Goal: Task Accomplishment & Management: Complete application form

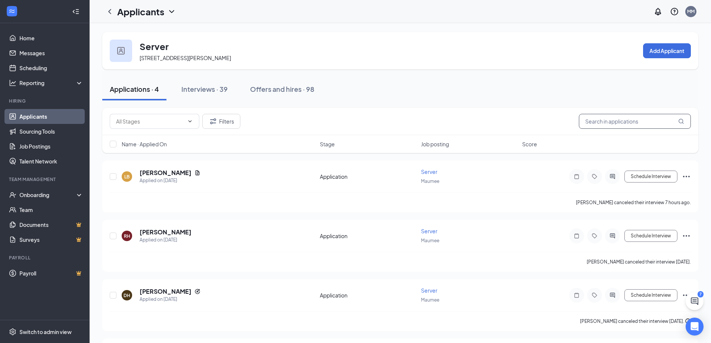
click at [614, 121] on input "text" at bounding box center [635, 121] width 112 height 15
type input "[PERSON_NAME]"
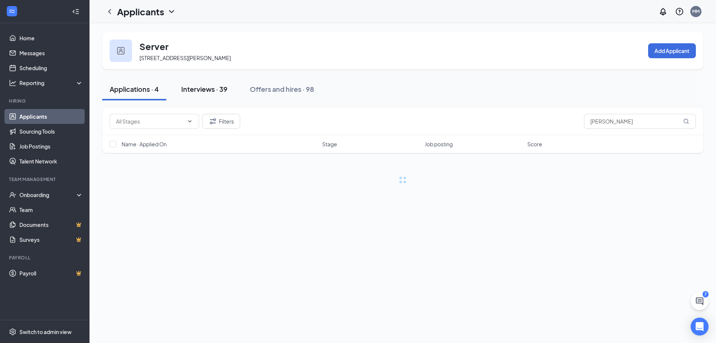
click at [201, 90] on div "Interviews · 39" at bounding box center [204, 88] width 46 height 9
click at [617, 124] on input "[PERSON_NAME]" at bounding box center [640, 121] width 112 height 15
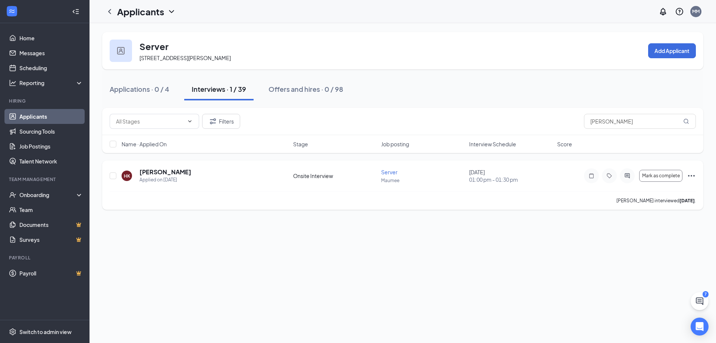
click at [686, 176] on div "Mark as complete" at bounding box center [640, 175] width 112 height 15
click at [691, 175] on icon "Ellipses" at bounding box center [691, 175] width 9 height 9
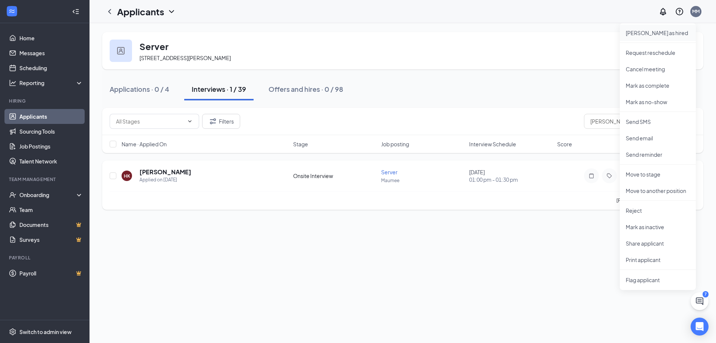
click at [640, 31] on p "[PERSON_NAME] as hired" at bounding box center [658, 32] width 64 height 7
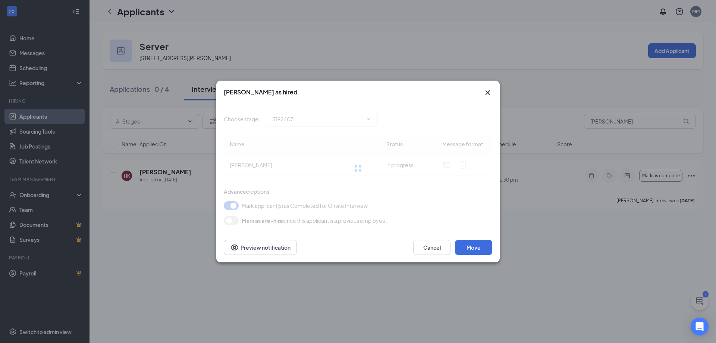
type input "Hiring Complete (final stage)"
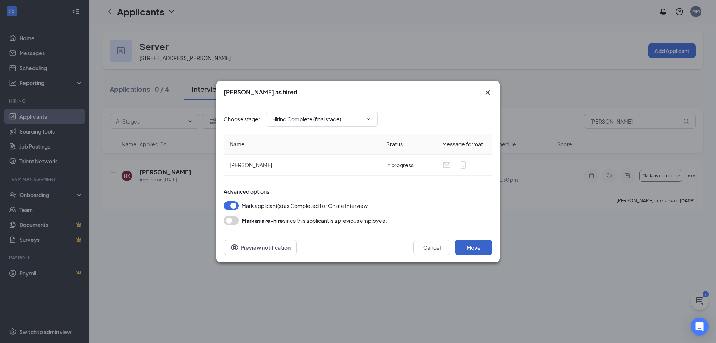
click at [467, 247] on button "Move" at bounding box center [473, 247] width 37 height 15
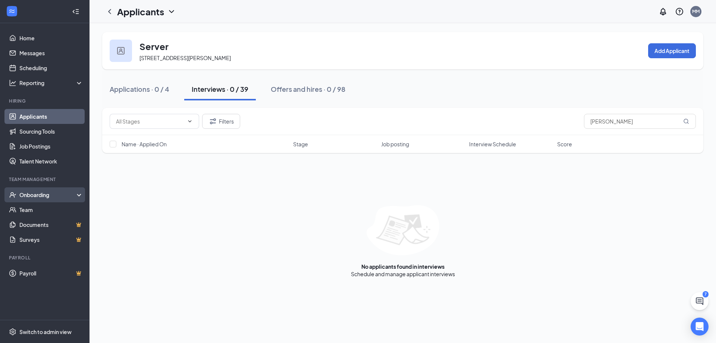
click at [40, 191] on div "Onboarding" at bounding box center [47, 194] width 57 height 7
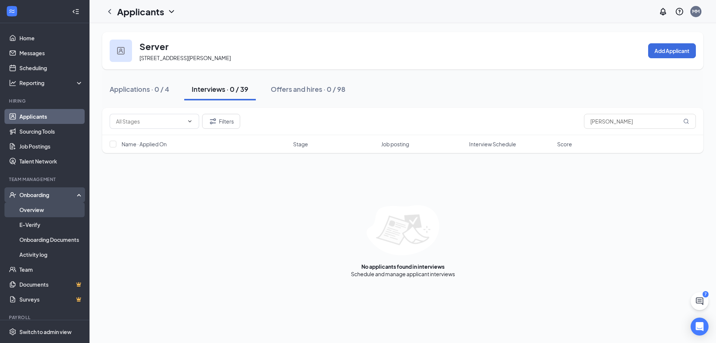
click at [43, 208] on link "Overview" at bounding box center [51, 209] width 64 height 15
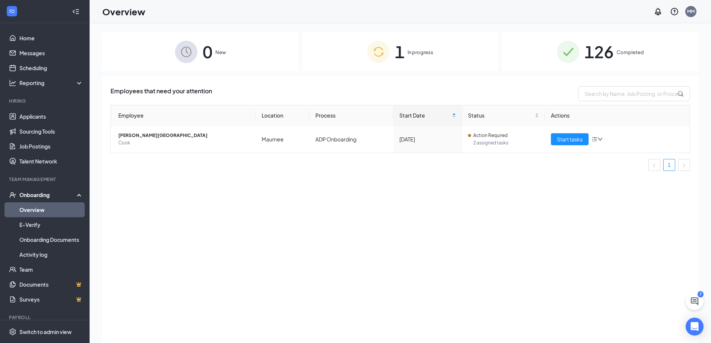
click at [410, 54] on span "In progress" at bounding box center [420, 51] width 26 height 7
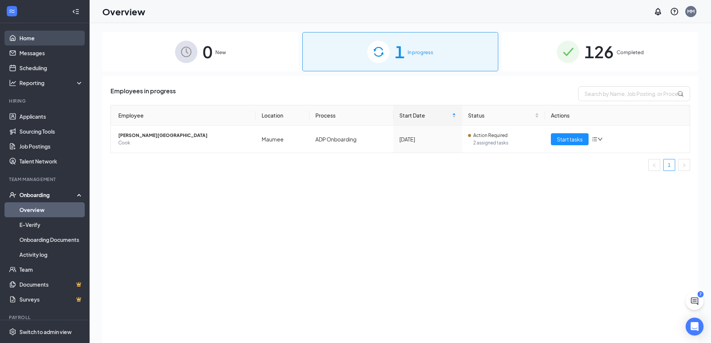
click at [40, 36] on link "Home" at bounding box center [51, 38] width 64 height 15
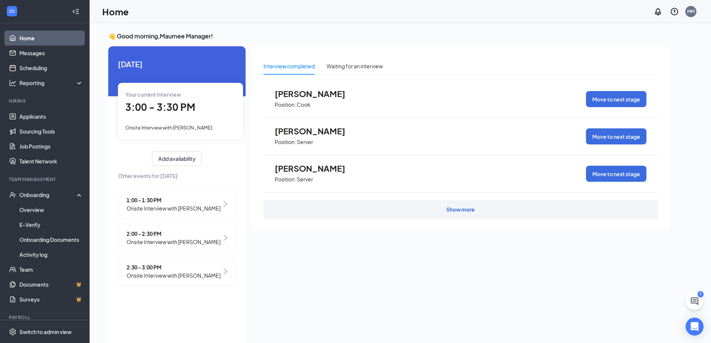
click at [30, 40] on link "Home" at bounding box center [51, 38] width 64 height 15
click at [68, 10] on div at bounding box center [75, 11] width 15 height 15
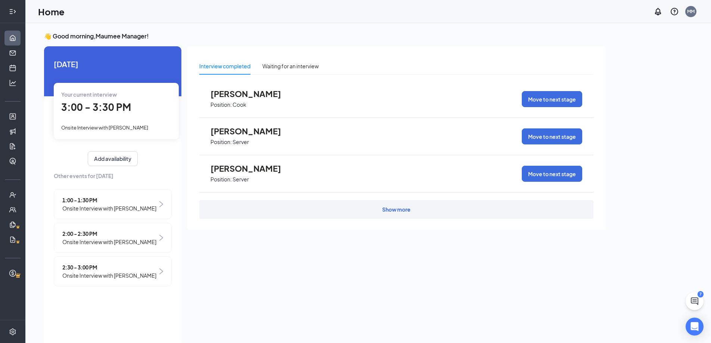
click at [12, 15] on div at bounding box center [12, 11] width 15 height 15
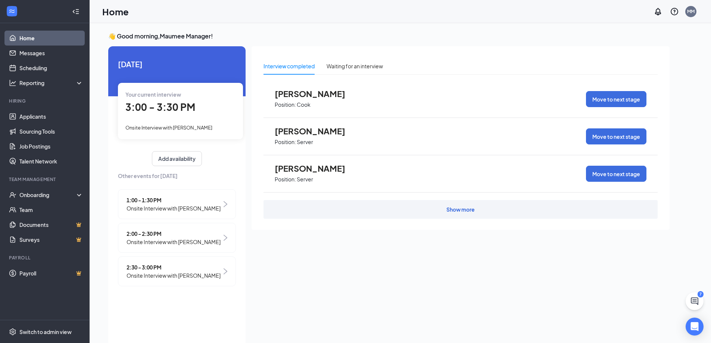
click at [12, 12] on icon "WorkstreamLogo" at bounding box center [11, 10] width 7 height 7
click at [33, 116] on link "Applicants" at bounding box center [51, 116] width 64 height 15
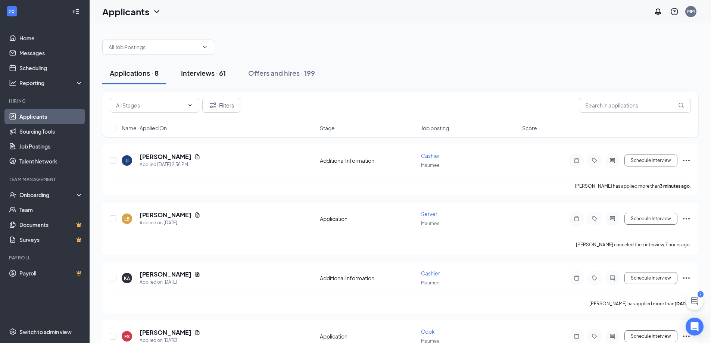
click at [209, 72] on div "Interviews · 61" at bounding box center [203, 72] width 45 height 9
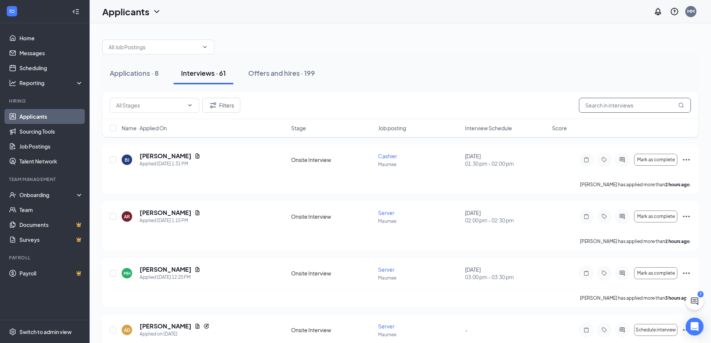
click at [610, 110] on input "text" at bounding box center [635, 105] width 112 height 15
type input "[PERSON_NAME]"
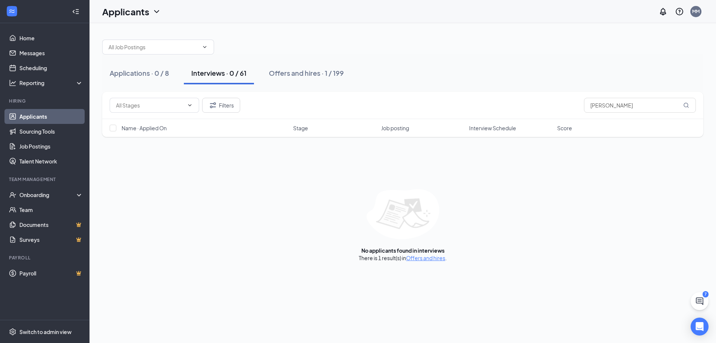
click at [219, 72] on div "Interviews · 0 / 61" at bounding box center [218, 72] width 55 height 9
click at [133, 73] on div "Applications · 0 / 8" at bounding box center [139, 72] width 59 height 9
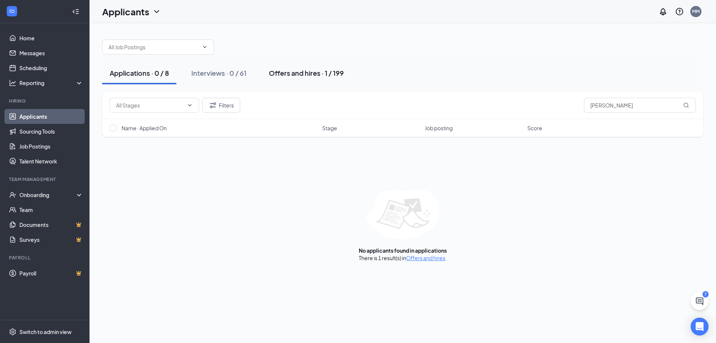
click at [271, 71] on div "Offers and hires · 1 / 199" at bounding box center [306, 72] width 75 height 9
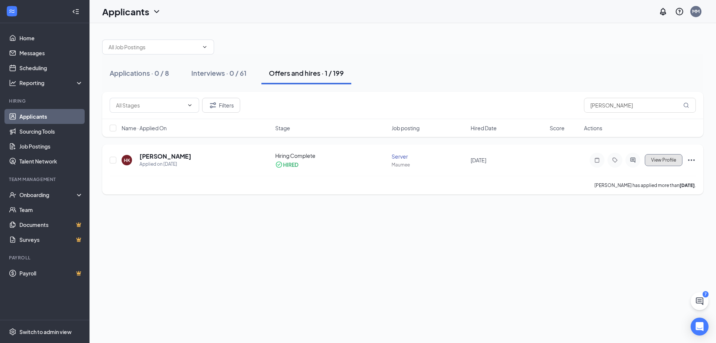
click at [667, 160] on span "View Profile" at bounding box center [663, 159] width 25 height 5
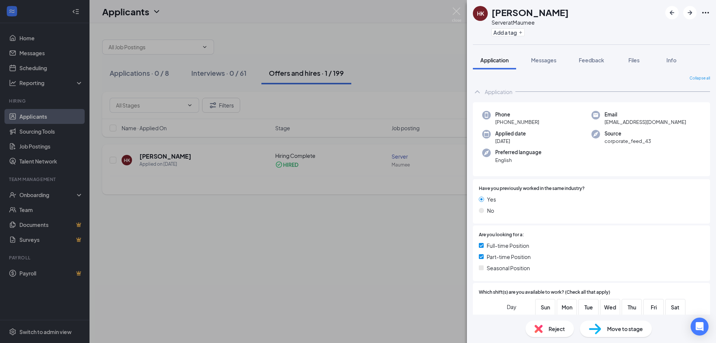
drag, startPoint x: 420, startPoint y: 240, endPoint x: 690, endPoint y: 154, distance: 283.3
click at [423, 237] on div "HK [PERSON_NAME] Server at Maumee Add a tag Application Messages Feedback Files…" at bounding box center [358, 171] width 716 height 343
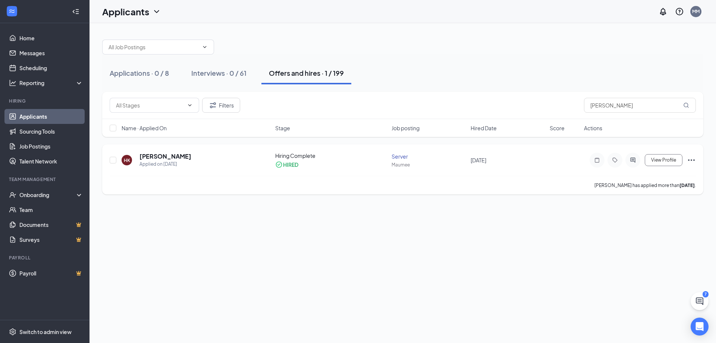
click at [690, 158] on icon "Ellipses" at bounding box center [691, 160] width 9 height 9
click at [658, 235] on p "Move to stage" at bounding box center [658, 238] width 64 height 7
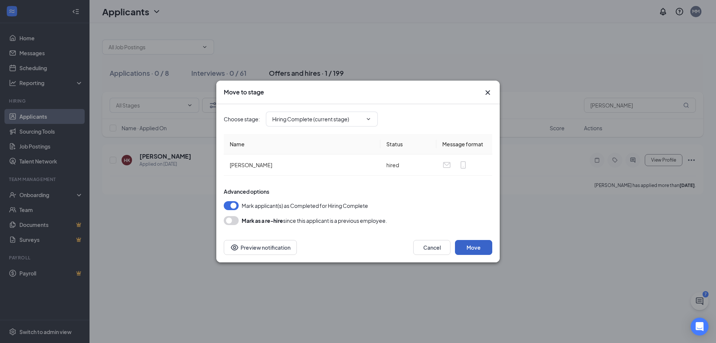
click at [474, 245] on button "Move" at bounding box center [473, 247] width 37 height 15
click at [370, 118] on icon "ChevronDown" at bounding box center [369, 119] width 6 height 6
click at [367, 118] on icon "ChevronDown" at bounding box center [369, 119] width 6 height 6
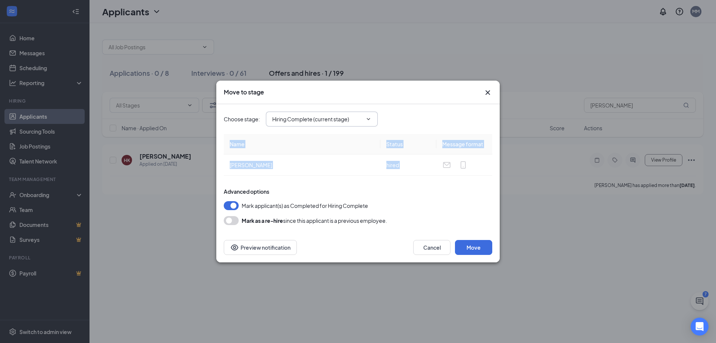
click at [367, 118] on icon "ChevronDown" at bounding box center [369, 119] width 6 height 6
click at [478, 248] on button "Move" at bounding box center [473, 247] width 37 height 15
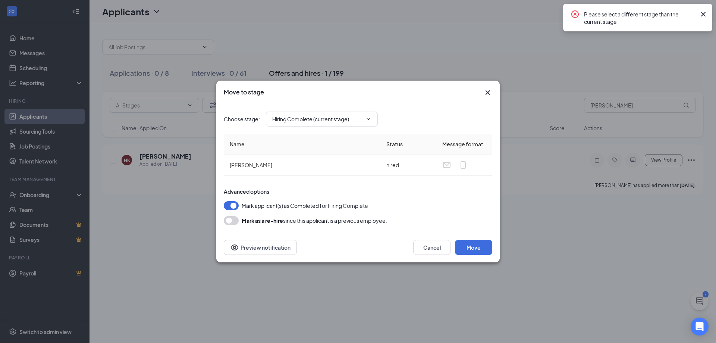
click at [646, 285] on div "Move to stage Choose stage : Hiring Complete (current stage) Name Status Messag…" at bounding box center [358, 171] width 716 height 343
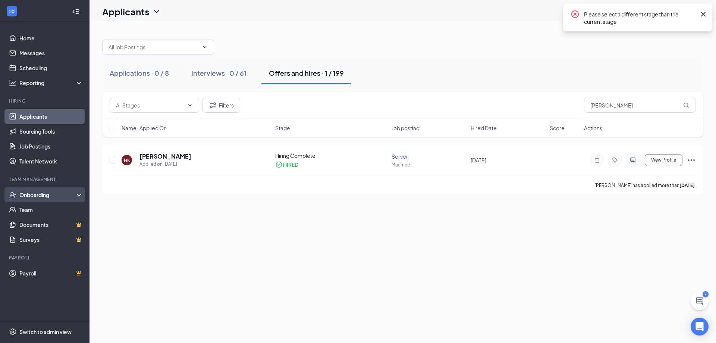
click at [50, 194] on div "Onboarding" at bounding box center [47, 194] width 57 height 7
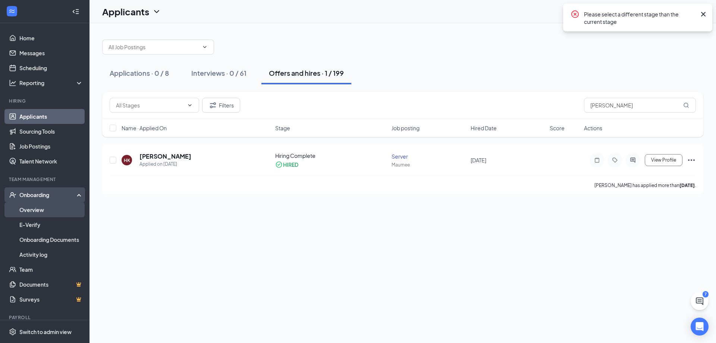
click at [50, 209] on link "Overview" at bounding box center [51, 209] width 64 height 15
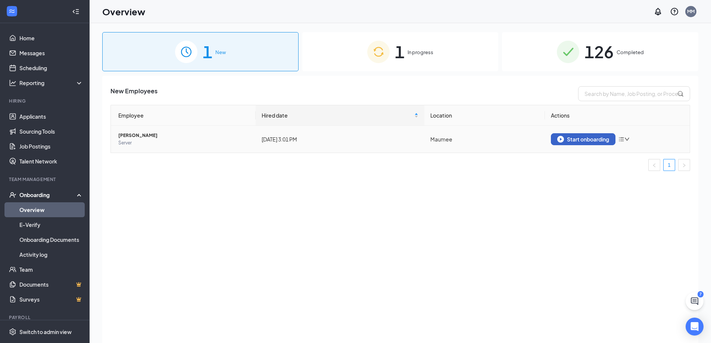
drag, startPoint x: 572, startPoint y: 133, endPoint x: 566, endPoint y: 132, distance: 5.6
click at [572, 132] on td "Start onboarding" at bounding box center [617, 139] width 145 height 27
click at [565, 138] on div "Start onboarding" at bounding box center [583, 139] width 52 height 7
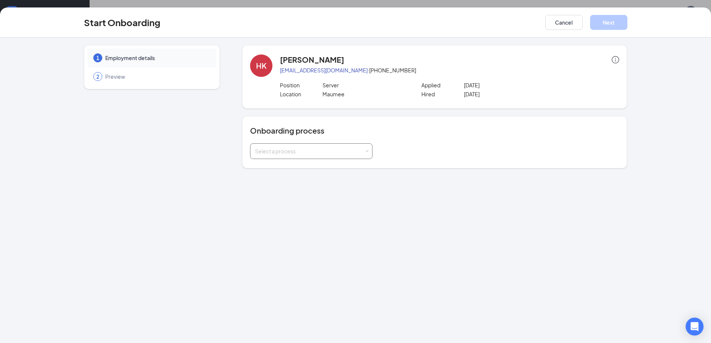
click at [366, 151] on span at bounding box center [366, 151] width 3 height 3
click at [339, 171] on li "ADP Onboarding" at bounding box center [311, 166] width 122 height 13
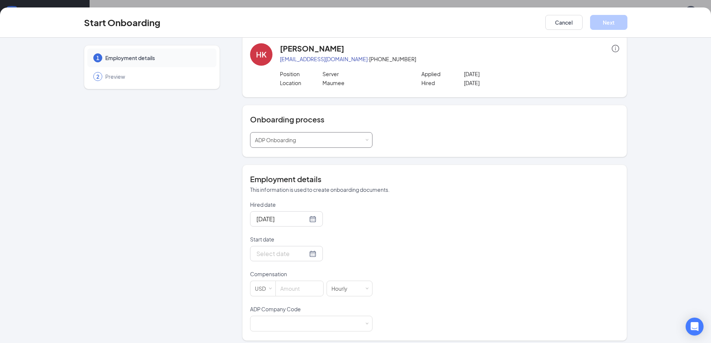
scroll to position [16, 0]
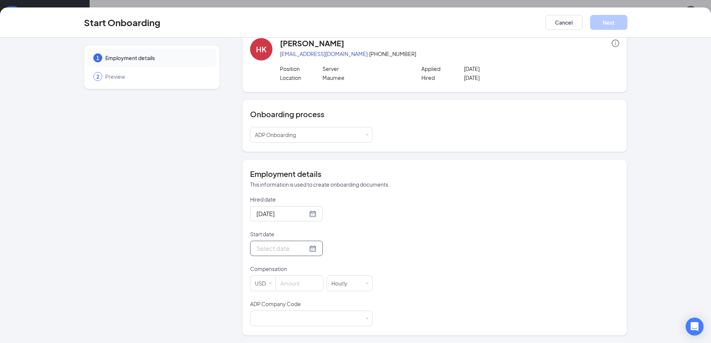
click at [302, 247] on div at bounding box center [286, 248] width 60 height 9
type input "[DATE]"
click at [276, 192] on div "22" at bounding box center [274, 192] width 9 height 9
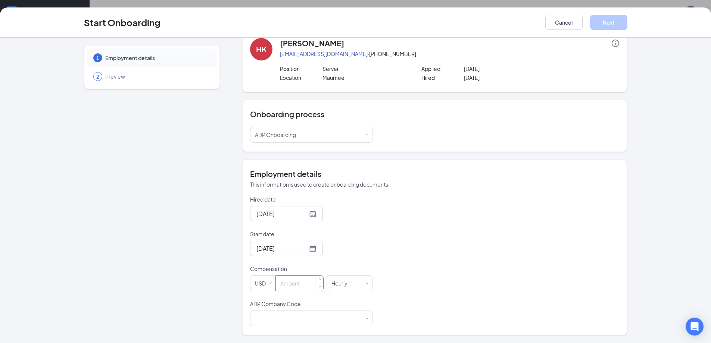
click at [293, 275] on div "Compensation" at bounding box center [311, 270] width 122 height 10
click at [296, 279] on input at bounding box center [299, 283] width 47 height 15
type input "5.35"
click at [316, 316] on div at bounding box center [311, 318] width 113 height 15
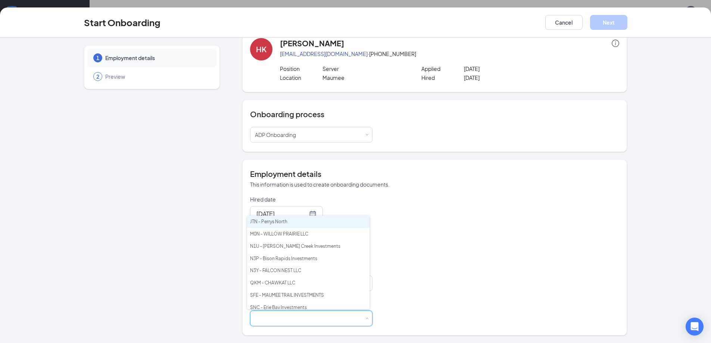
click at [307, 309] on div "ADP Company Code" at bounding box center [311, 305] width 122 height 10
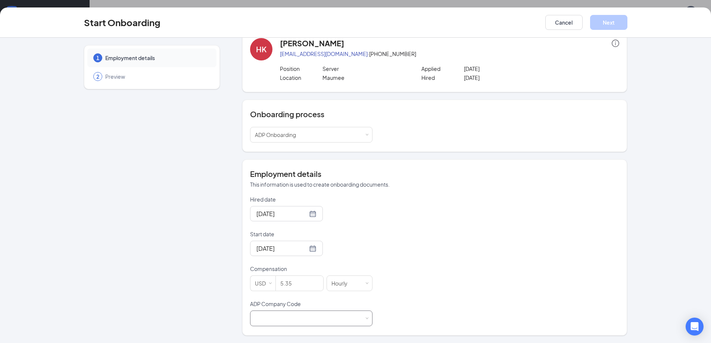
click at [291, 315] on div at bounding box center [311, 318] width 113 height 15
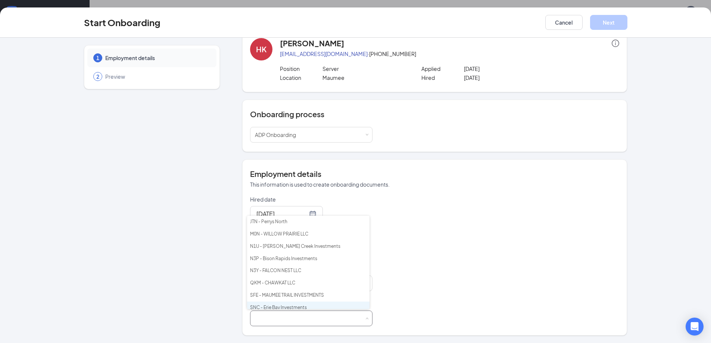
click at [290, 306] on li "SNC - Erie Bay Investments" at bounding box center [308, 307] width 122 height 12
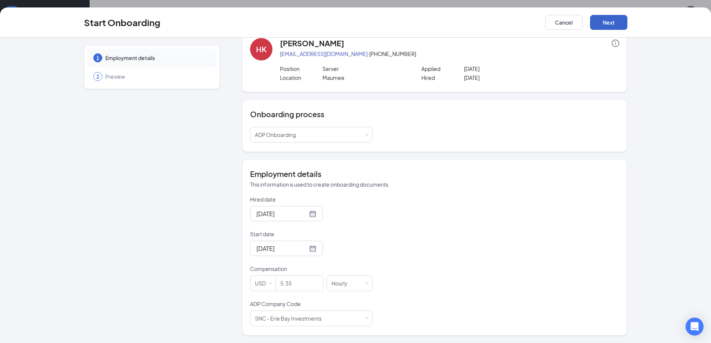
click at [613, 25] on button "Next" at bounding box center [608, 22] width 37 height 15
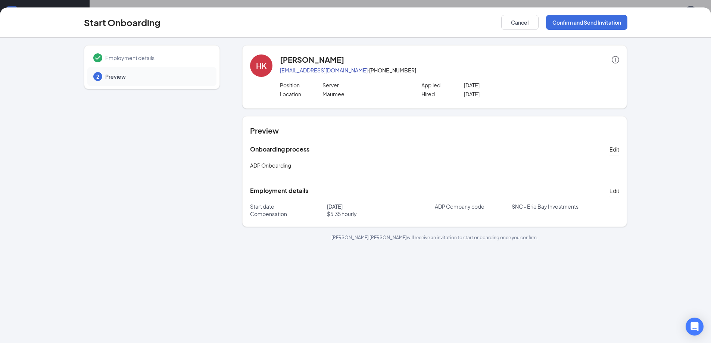
scroll to position [0, 0]
click at [592, 25] on button "Confirm and Send Invitation" at bounding box center [586, 22] width 81 height 15
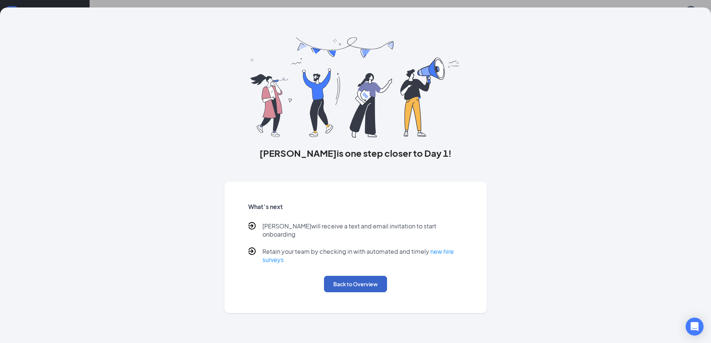
click at [335, 278] on button "Back to Overview" at bounding box center [355, 284] width 63 height 16
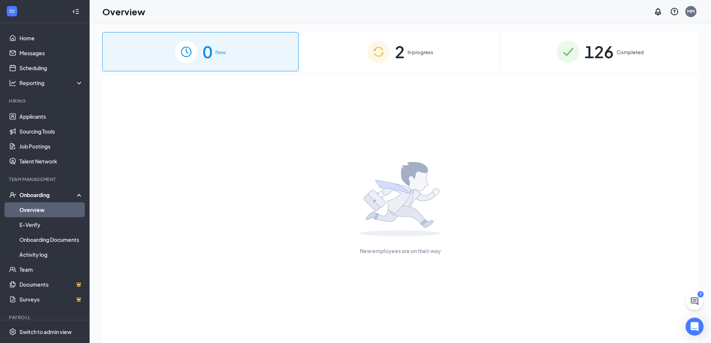
click at [409, 51] on span "In progress" at bounding box center [420, 51] width 26 height 7
